Goal: Task Accomplishment & Management: Use online tool/utility

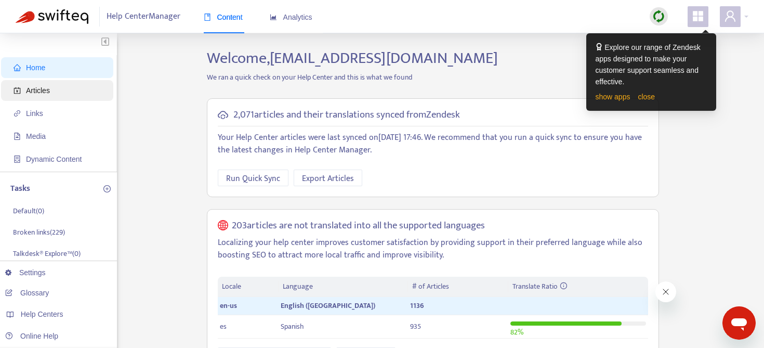
click at [45, 90] on span "Articles" at bounding box center [38, 90] width 24 height 8
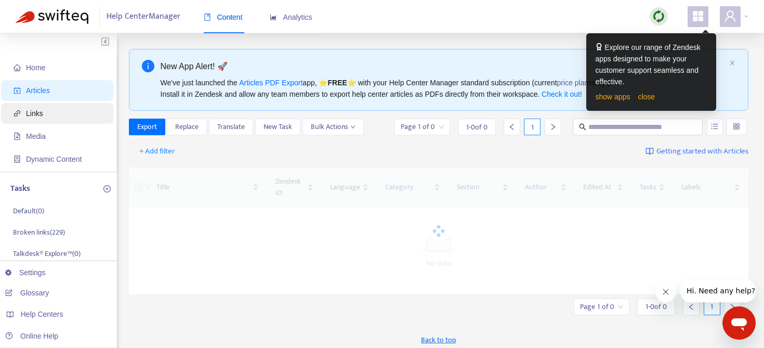
click at [45, 112] on span "Links" at bounding box center [59, 113] width 91 height 21
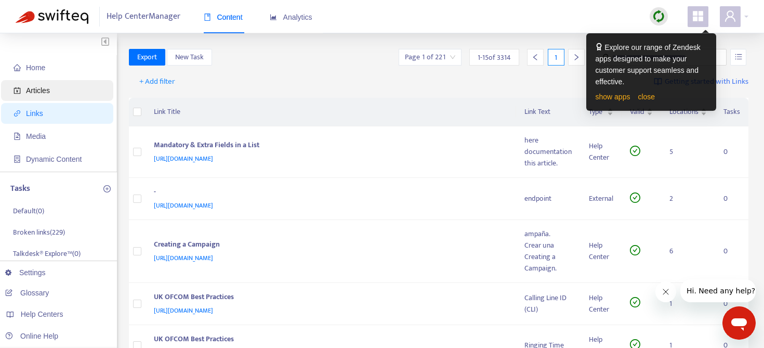
click at [39, 94] on span "Articles" at bounding box center [38, 90] width 24 height 8
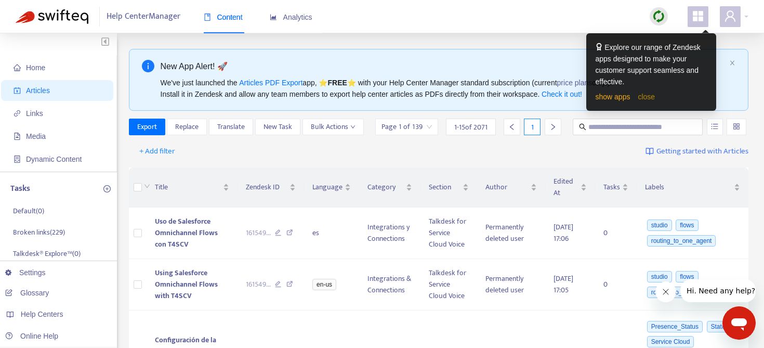
click at [649, 97] on link "close" at bounding box center [646, 96] width 17 height 8
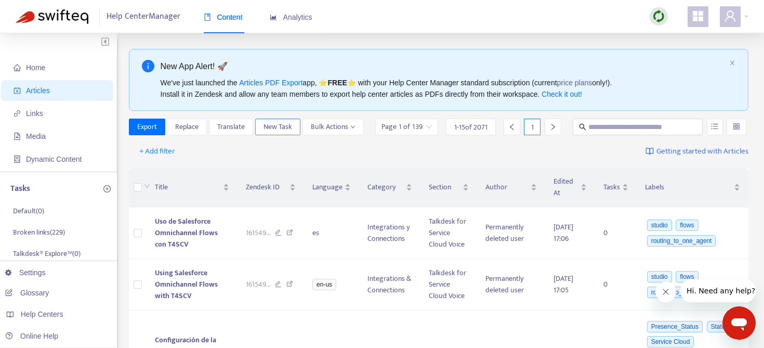
click at [289, 127] on span "New Task" at bounding box center [277, 126] width 29 height 11
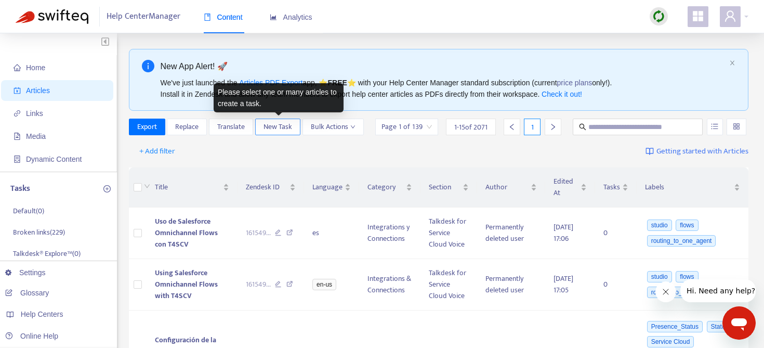
click at [275, 121] on span "New Task" at bounding box center [277, 126] width 29 height 11
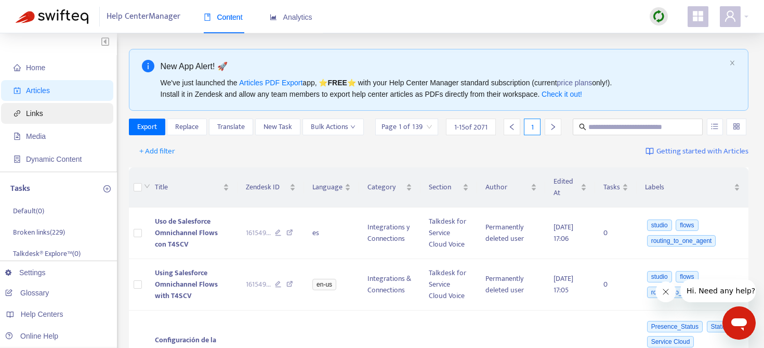
click at [54, 108] on span "Links" at bounding box center [59, 113] width 91 height 21
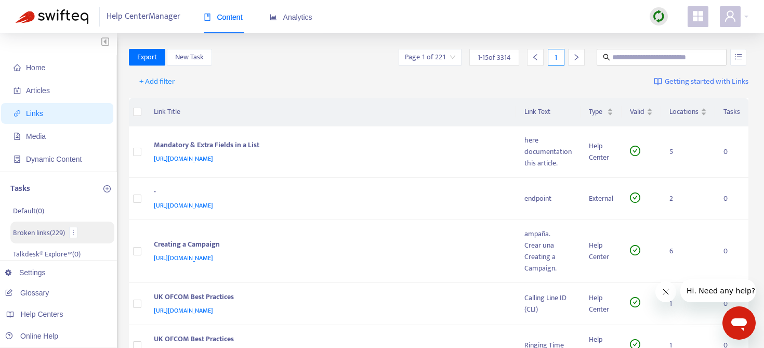
click at [49, 231] on p "Broken links ( 229 )" at bounding box center [39, 232] width 52 height 11
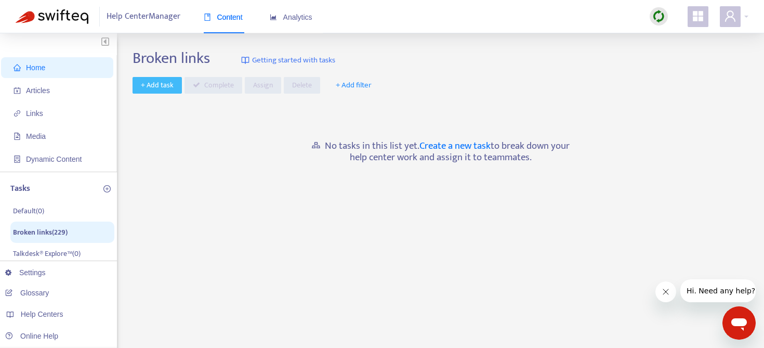
click at [156, 87] on span "+ Add task" at bounding box center [157, 85] width 33 height 11
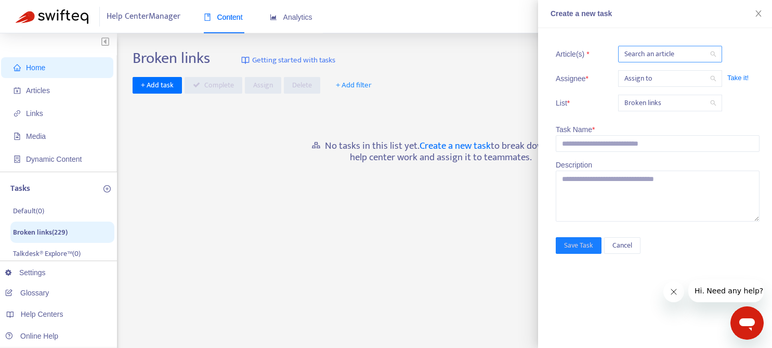
click at [676, 56] on div at bounding box center [664, 54] width 88 height 12
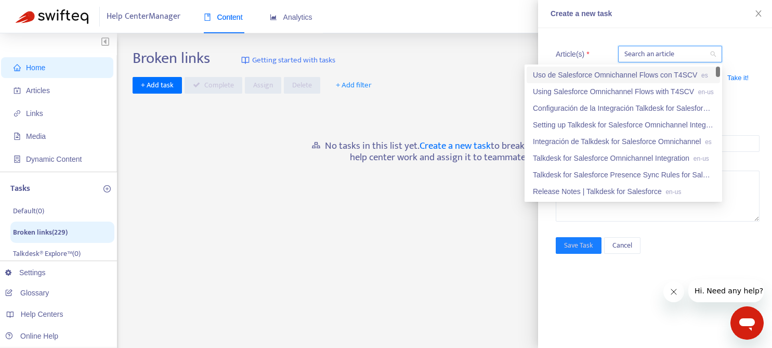
click at [676, 56] on div at bounding box center [664, 54] width 88 height 12
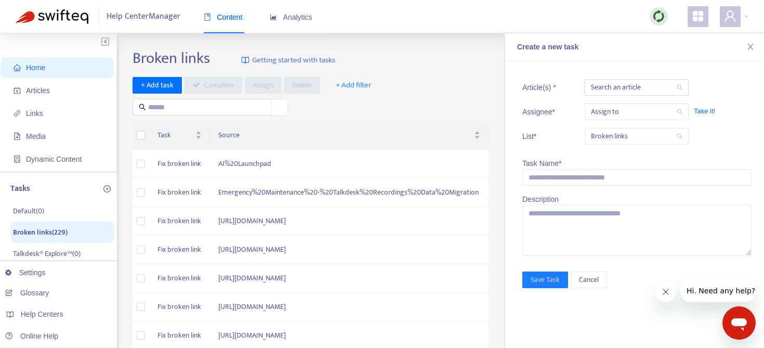
click at [471, 81] on div "+ Add task Complete Assign Delete + Add filter" at bounding box center [317, 96] width 369 height 39
click at [751, 49] on icon "close" at bounding box center [750, 47] width 8 height 8
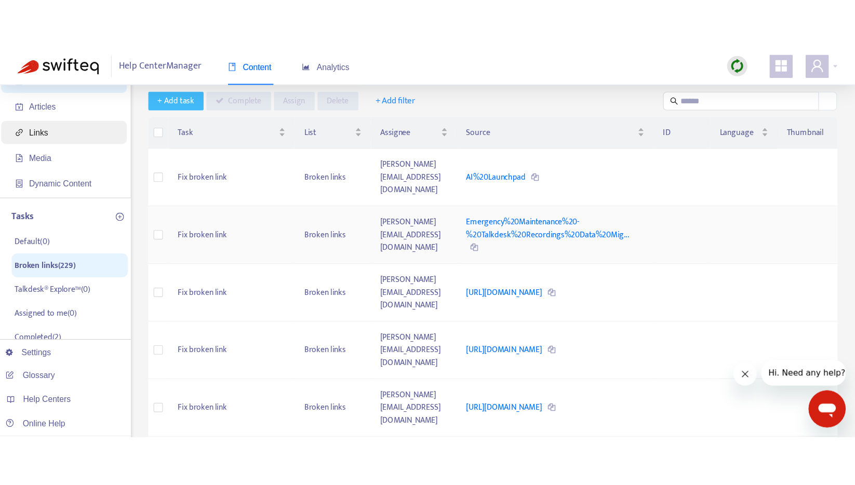
scroll to position [36, 0]
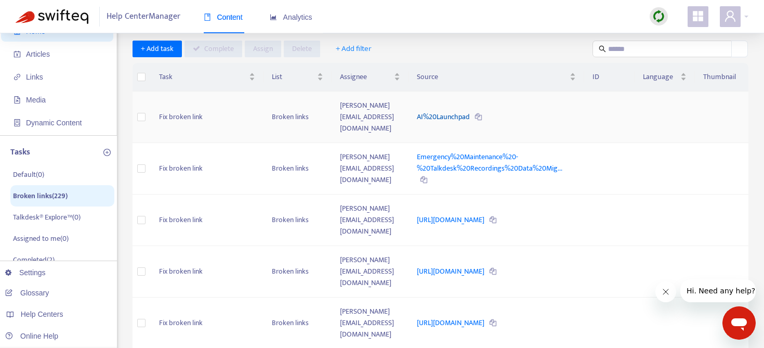
click at [454, 111] on link "AI%20Launchpad" at bounding box center [444, 117] width 55 height 12
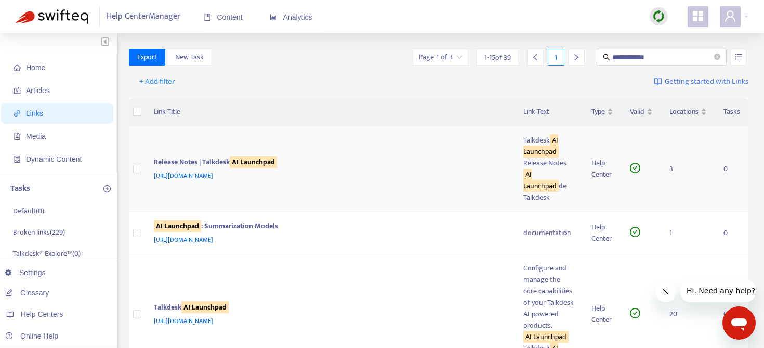
click at [213, 170] on span "[URL][DOMAIN_NAME]" at bounding box center [183, 175] width 59 height 10
click at [155, 83] on span "+ Add filter" at bounding box center [157, 81] width 36 height 12
click at [339, 96] on div "+ Add filter Getting started with Links" at bounding box center [439, 84] width 620 height 29
click at [40, 134] on span "Media" at bounding box center [36, 136] width 20 height 8
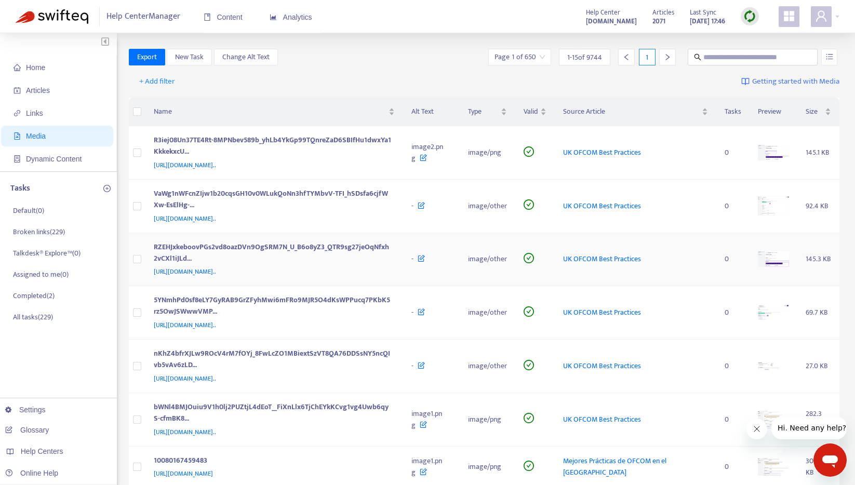
click at [310, 267] on div "RZEHJxkeboovPGs2vd8oazDVn9OgSRM7N_U_B6o8yZ3_QTR9sg27jeOqNfxh2vCXl1iJLd..." at bounding box center [272, 254] width 237 height 25
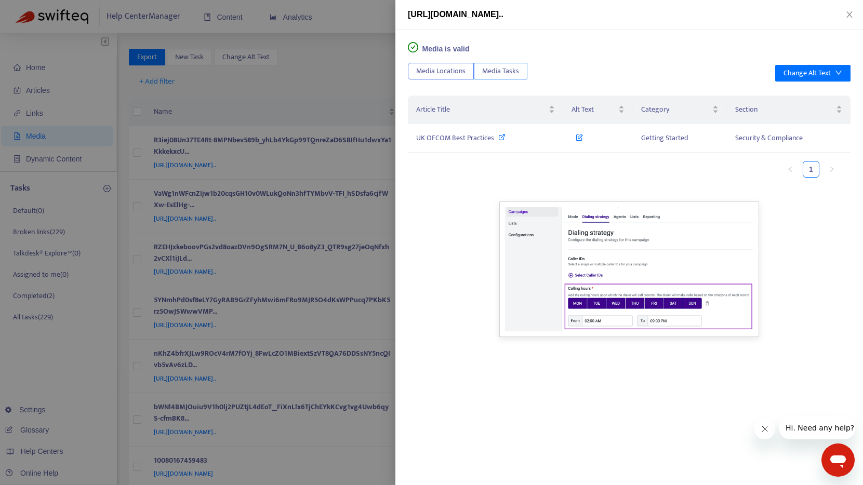
click at [509, 69] on span "Media Tasks" at bounding box center [500, 70] width 37 height 11
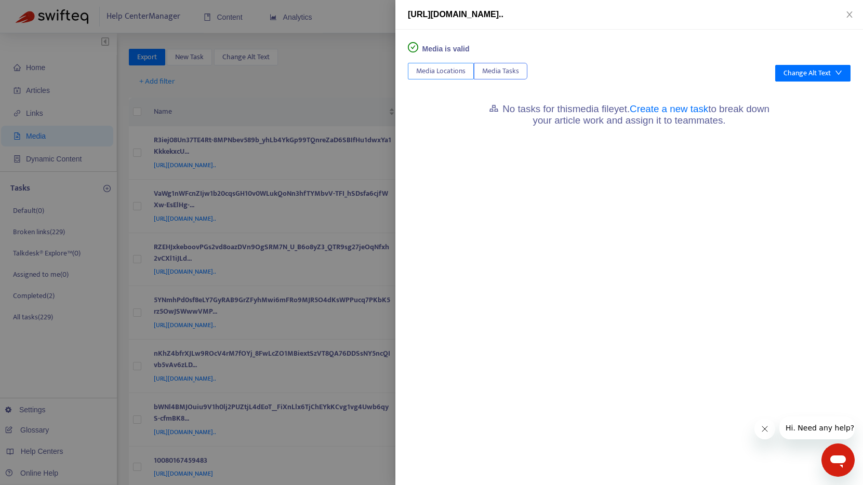
click at [439, 70] on span "Media Locations" at bounding box center [440, 70] width 49 height 11
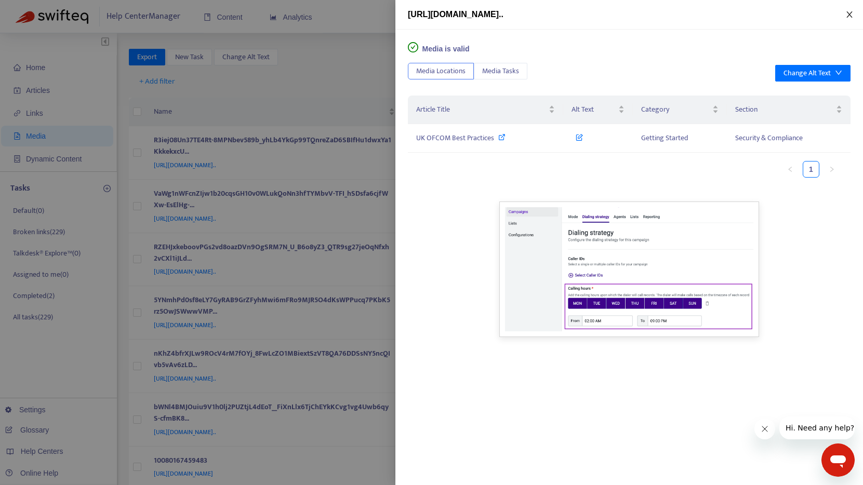
click at [771, 15] on button "Close" at bounding box center [849, 15] width 15 height 10
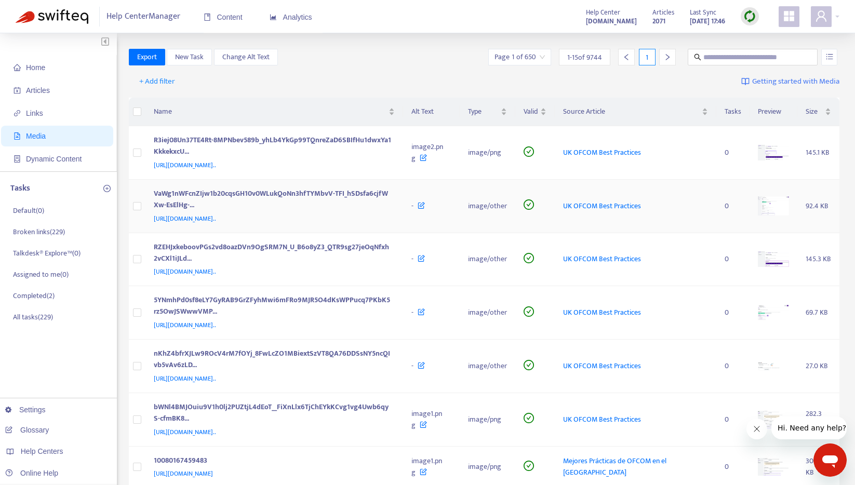
click at [174, 224] on span "https://lh4.googleusercontent.com/VaWg1nWFcnZIjw1b20cqsGH10v0WLukQoNn3hfTYMbvV-…" at bounding box center [185, 219] width 62 height 10
click at [156, 79] on span "+ Add filter" at bounding box center [157, 81] width 36 height 12
click at [56, 94] on span "Articles" at bounding box center [59, 90] width 91 height 21
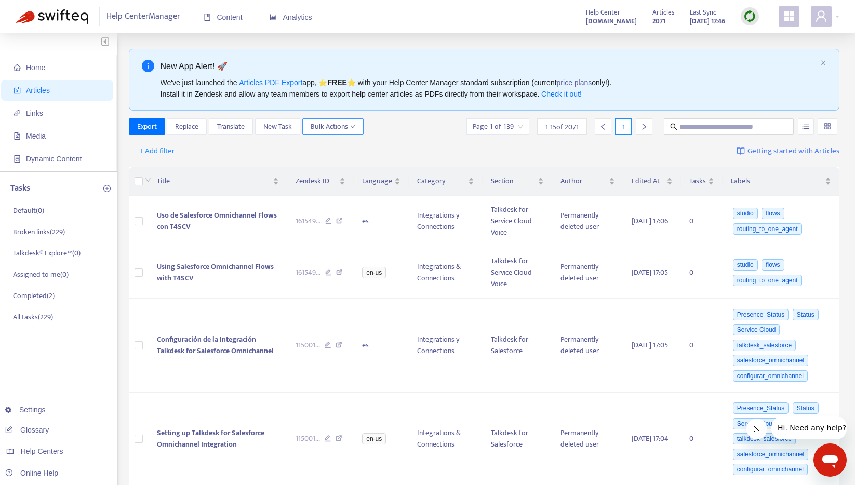
click at [335, 130] on span "Bulk Actions" at bounding box center [333, 126] width 45 height 11
click at [188, 126] on span "Replace" at bounding box center [186, 126] width 23 height 11
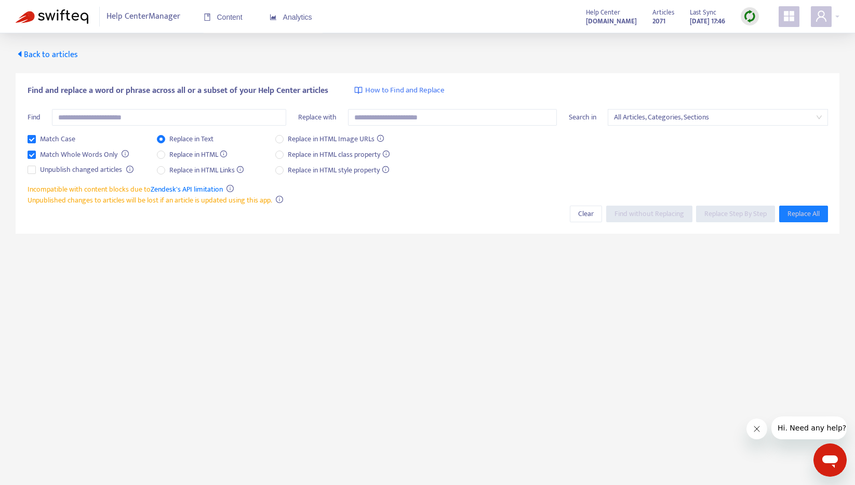
click at [37, 54] on span "Back to articles" at bounding box center [47, 55] width 62 height 14
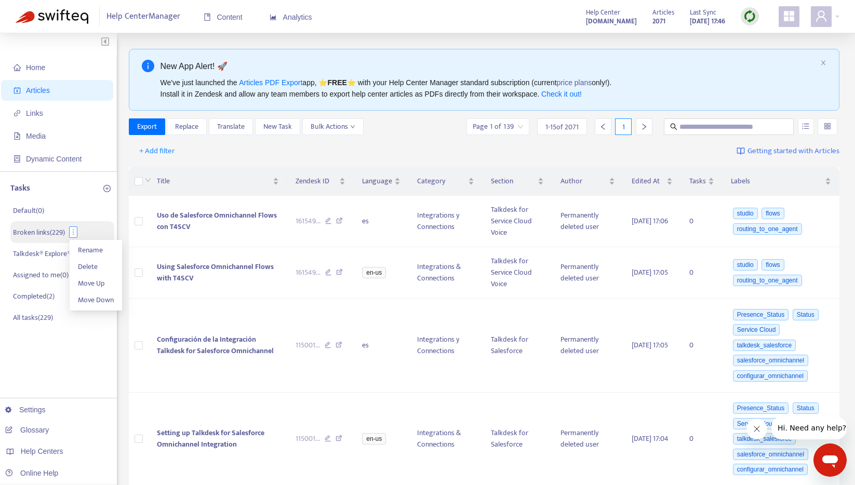
click at [75, 232] on icon "more" at bounding box center [73, 232] width 7 height 7
click at [30, 230] on p "Broken links ( 229 )" at bounding box center [39, 232] width 52 height 11
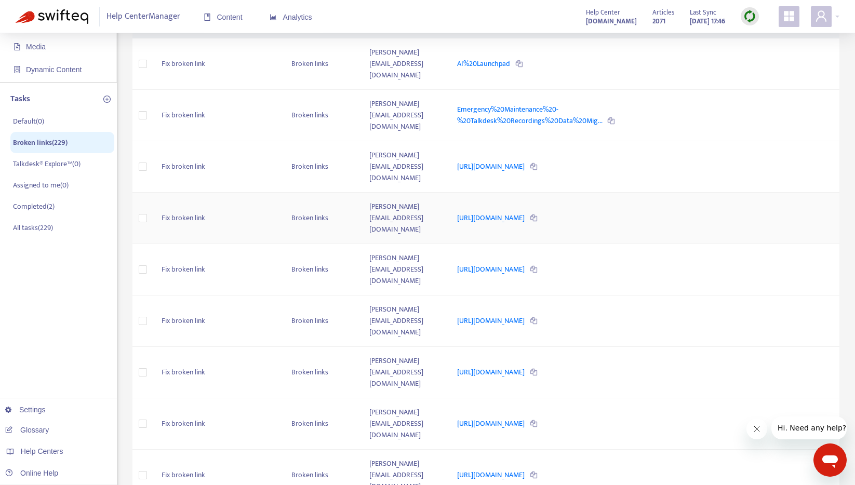
scroll to position [171, 0]
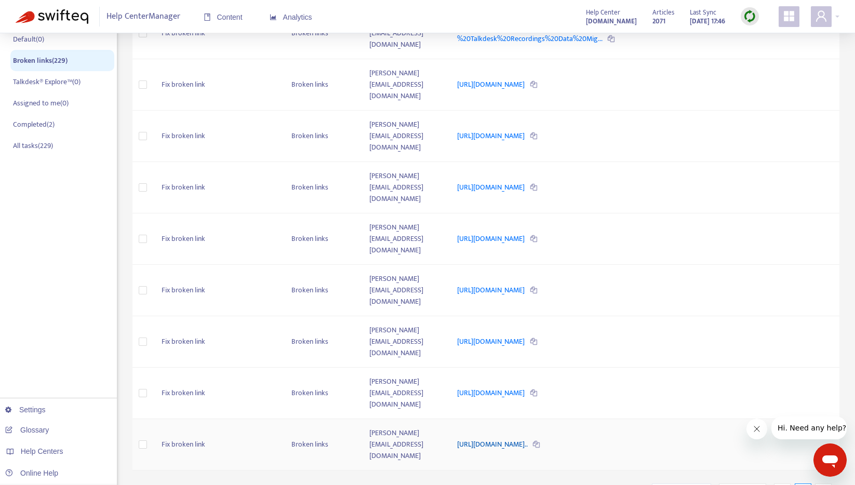
click at [523, 347] on link "http://support.talkdesk.com/hc/en-us/articles/200496719-Agent-St..." at bounding box center [493, 445] width 72 height 12
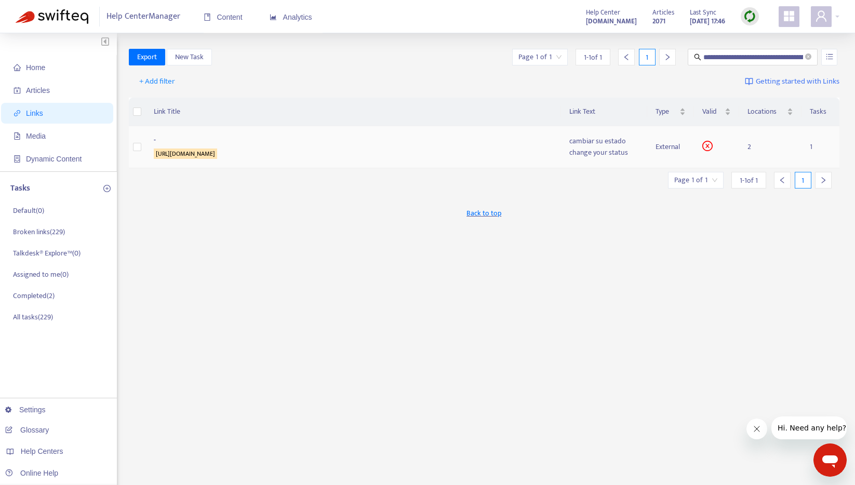
click at [217, 152] on sqkw "[URL][DOMAIN_NAME]" at bounding box center [185, 154] width 63 height 10
